Goal: Transaction & Acquisition: Purchase product/service

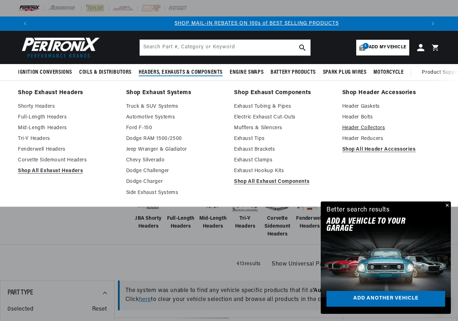
scroll to position [0, 393]
click at [352, 131] on link "Header Collectors" at bounding box center [391, 128] width 98 height 9
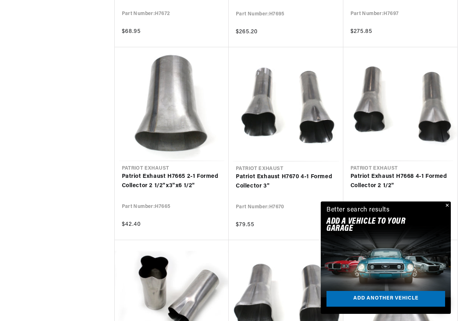
scroll to position [1038, 0]
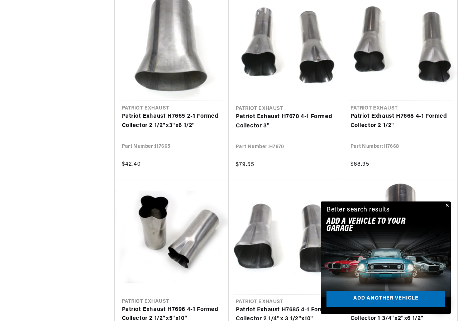
click at [448, 205] on button "Close" at bounding box center [446, 206] width 9 height 9
click at [448, 205] on div "Better search results Add A VEHICLE to your garage Add another vehicle" at bounding box center [385, 258] width 130 height 112
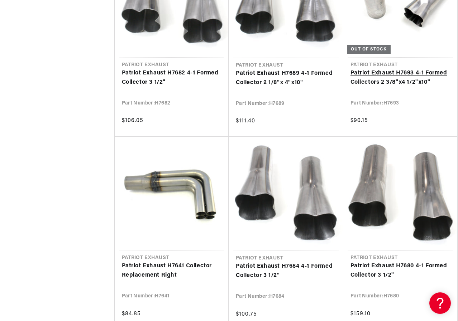
scroll to position [0, 300]
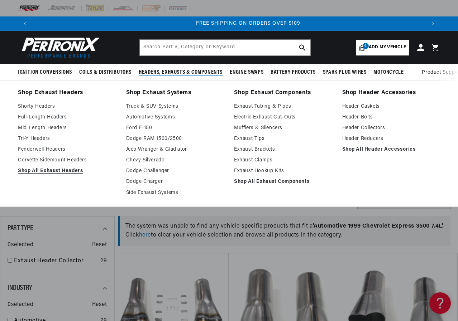
scroll to position [0, 786]
click at [359, 138] on link "Header Reducers" at bounding box center [391, 139] width 98 height 9
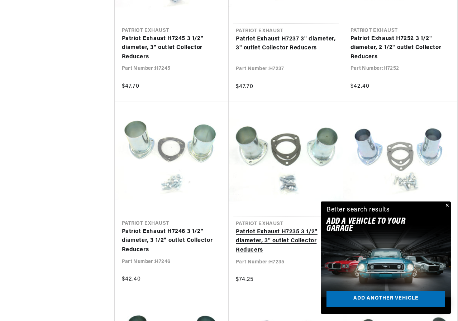
scroll to position [0, 393]
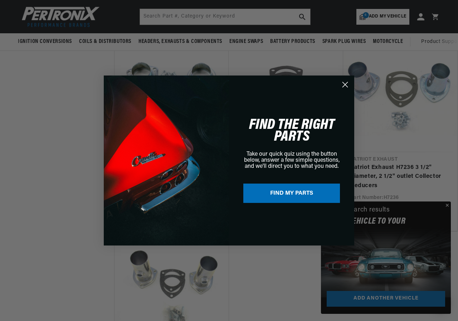
click at [447, 205] on div "Close dialog FIND THE RIGHT PARTS Take our quick quiz using the button below, a…" at bounding box center [229, 160] width 458 height 321
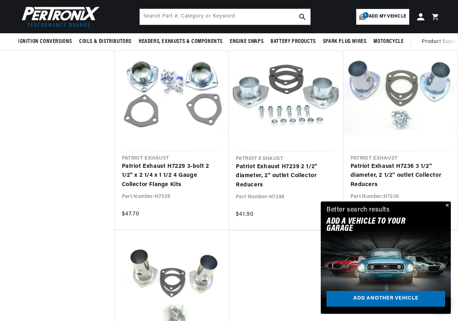
click at [448, 204] on button "Close" at bounding box center [446, 206] width 9 height 9
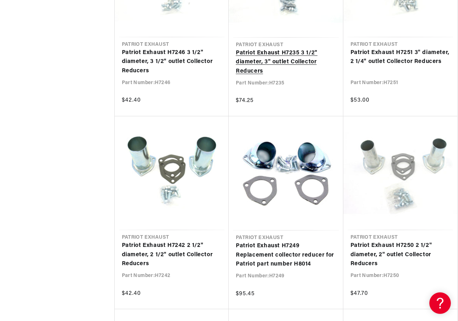
scroll to position [0, 786]
click at [236, 49] on link "Patriot Exhaust H7235 3 1/2" diameter, 3" outlet Collector Reducers" at bounding box center [286, 63] width 100 height 28
